Goal: Information Seeking & Learning: Learn about a topic

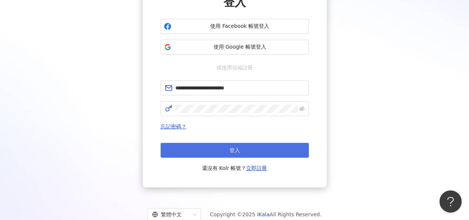
click at [242, 149] on button "登入" at bounding box center [235, 150] width 148 height 15
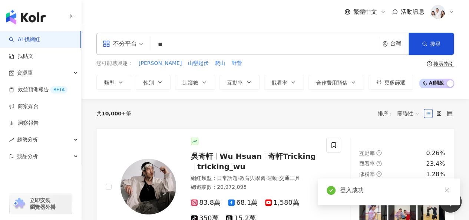
type input "*"
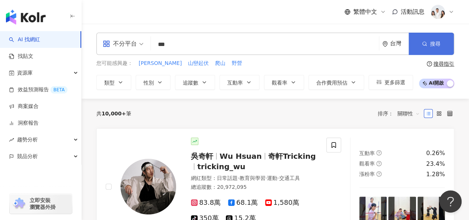
click at [440, 47] on span "搜尋" at bounding box center [435, 44] width 10 height 6
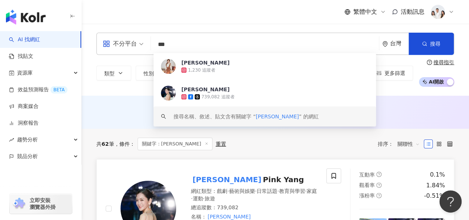
click at [263, 182] on span "Pink Yang" at bounding box center [283, 179] width 41 height 9
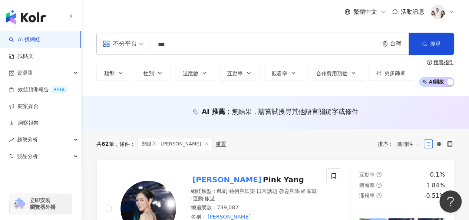
click at [181, 43] on input "***" at bounding box center [265, 44] width 222 height 14
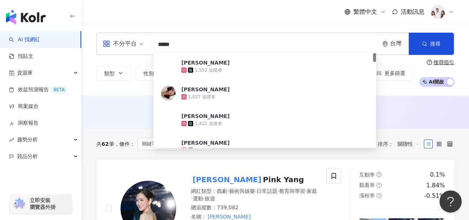
type input "***"
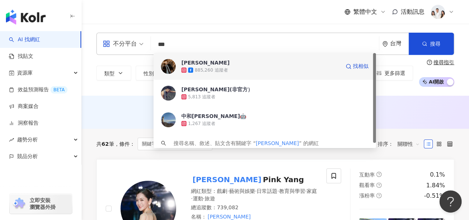
click at [200, 65] on span "[PERSON_NAME]" at bounding box center [260, 62] width 159 height 7
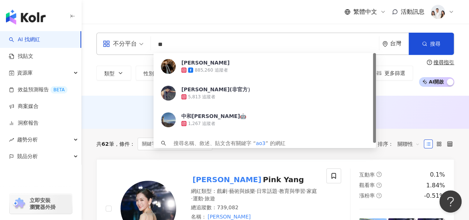
type input "*"
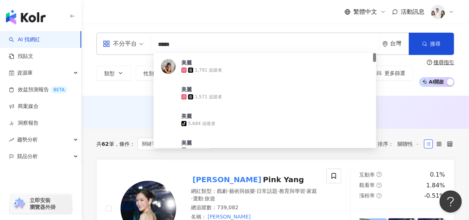
type input "****"
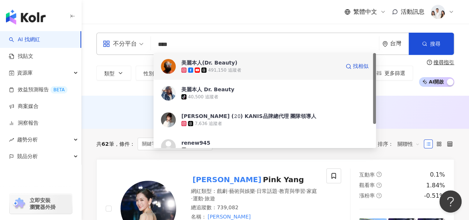
click at [197, 68] on icon at bounding box center [197, 69] width 5 height 5
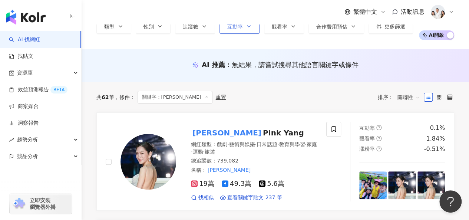
scroll to position [111, 0]
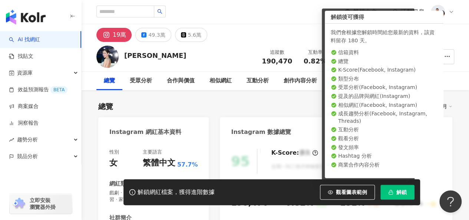
click at [404, 194] on span "解鎖" at bounding box center [401, 192] width 10 height 6
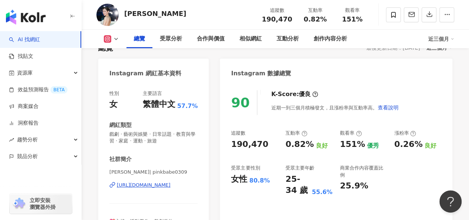
scroll to position [74, 0]
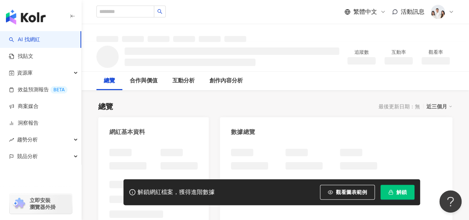
click at [410, 188] on button "解鎖" at bounding box center [397, 192] width 34 height 15
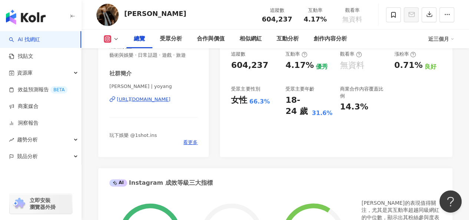
scroll to position [148, 0]
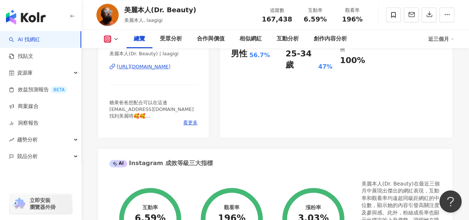
scroll to position [111, 0]
